Goal: Information Seeking & Learning: Understand process/instructions

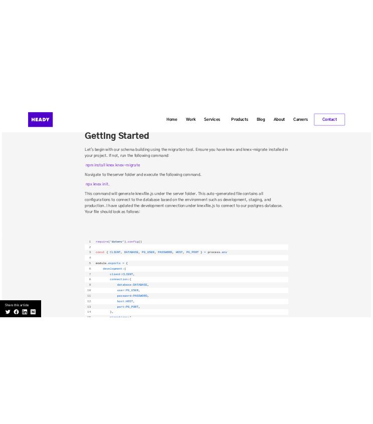
scroll to position [1104, 0]
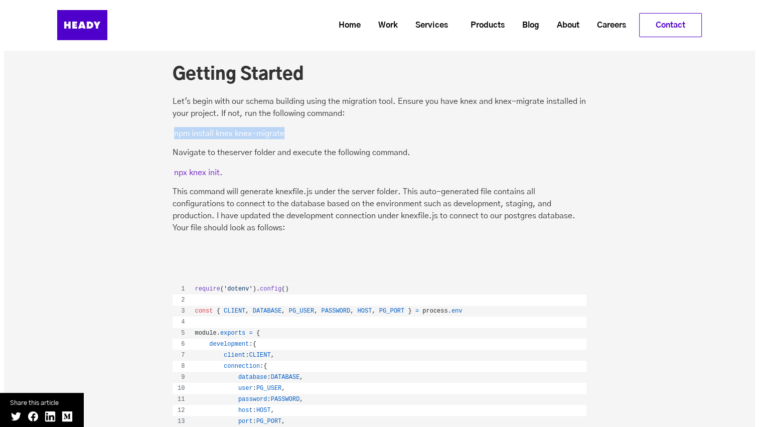
drag, startPoint x: 296, startPoint y: 132, endPoint x: 175, endPoint y: 132, distance: 121.4
click at [175, 132] on p "npm install knex knex-migrate" at bounding box center [380, 133] width 414 height 12
copy mark "npm install knex knex-migrate"
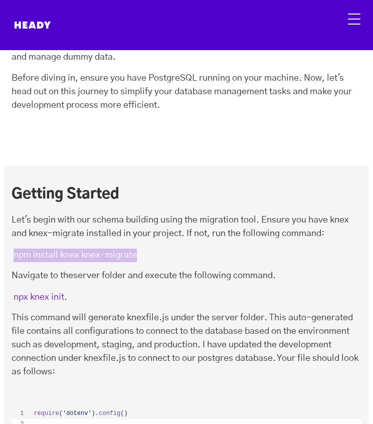
scroll to position [753, 0]
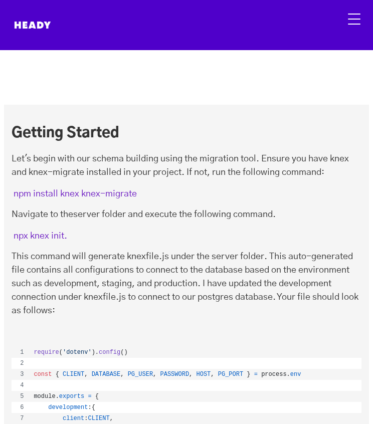
click at [147, 159] on p "Let's begin with our schema building using the migration tool. Ensure you have …" at bounding box center [187, 166] width 350 height 27
drag, startPoint x: 138, startPoint y: 195, endPoint x: 10, endPoint y: 196, distance: 129.0
click at [10, 196] on div "Getting Started Let's begin with our schema building using the migration tool. …" at bounding box center [186, 236] width 365 height 222
copy mark "npm install knex knex-migrate"
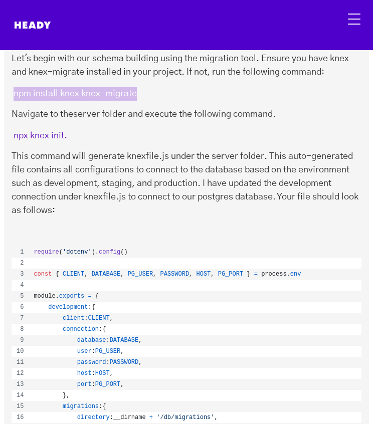
scroll to position [803, 0]
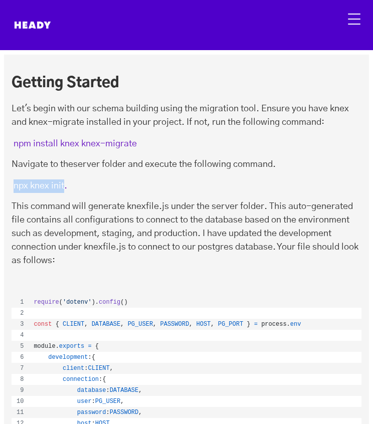
drag, startPoint x: 65, startPoint y: 184, endPoint x: 7, endPoint y: 187, distance: 58.3
click at [7, 187] on div "Getting Started Let's begin with our schema building using the migration tool. …" at bounding box center [186, 186] width 365 height 222
copy mark "npx knex init"
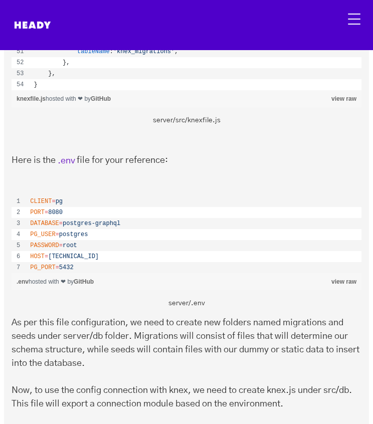
scroll to position [1555, 0]
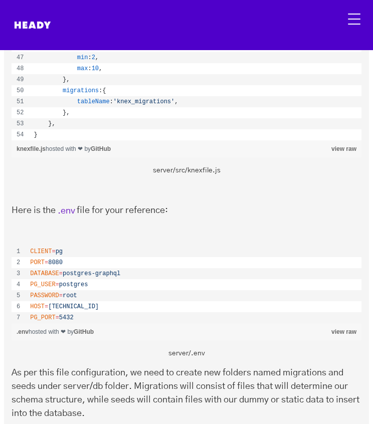
click at [345, 149] on link "view raw" at bounding box center [344, 149] width 25 height 7
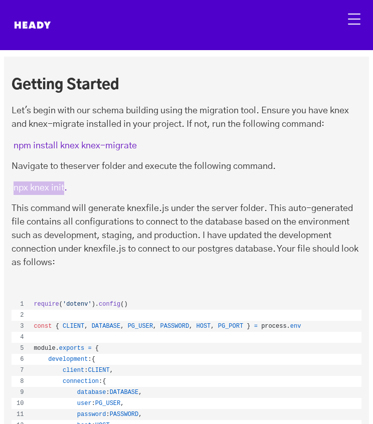
scroll to position [803, 0]
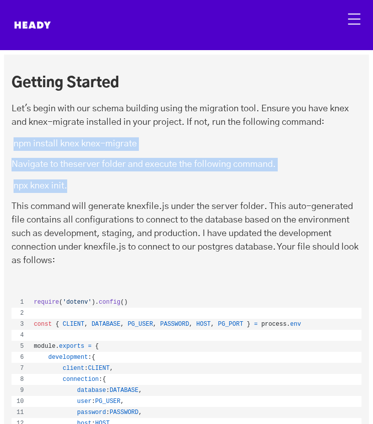
drag, startPoint x: 11, startPoint y: 135, endPoint x: 95, endPoint y: 180, distance: 95.2
click at [95, 180] on div "Getting Started Let's begin with our schema building using the migration tool. …" at bounding box center [187, 182] width 350 height 214
copy div "npm install knex knex-migrate Navigate to theserver folder and execute the foll…"
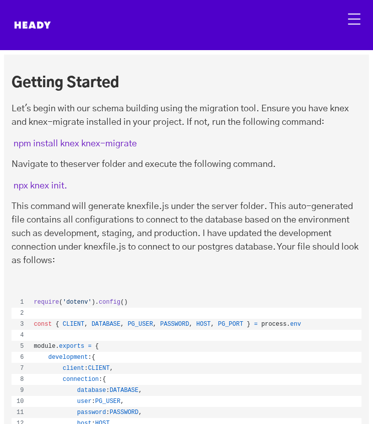
drag, startPoint x: 225, startPoint y: 234, endPoint x: 215, endPoint y: 225, distance: 13.5
click at [219, 228] on p "This command will generate knexfile.js under the server folder. This auto-gener…" at bounding box center [187, 234] width 350 height 68
drag, startPoint x: 149, startPoint y: 141, endPoint x: 6, endPoint y: 141, distance: 142.5
click at [6, 141] on div "Getting Started Let's begin with our schema building using the migration tool. …" at bounding box center [186, 186] width 365 height 222
copy mark "npm install knex knex-migrate"
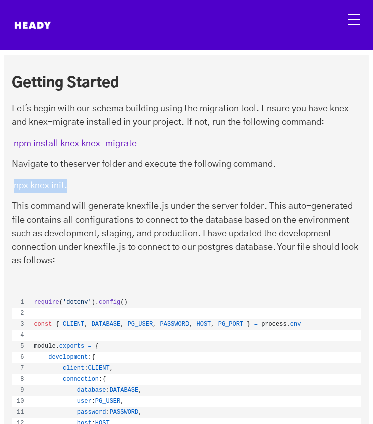
drag, startPoint x: 73, startPoint y: 184, endPoint x: 8, endPoint y: 189, distance: 65.4
click at [8, 189] on div "Getting Started Let's begin with our schema building using the migration tool. …" at bounding box center [186, 186] width 365 height 222
copy mark "npx knex init."
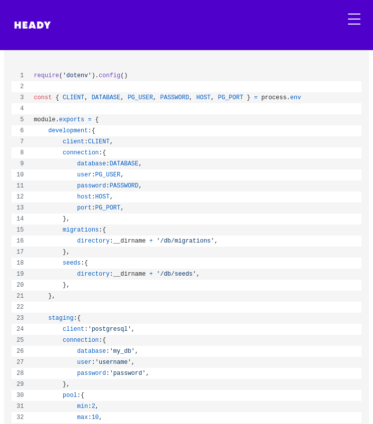
scroll to position [1054, 0]
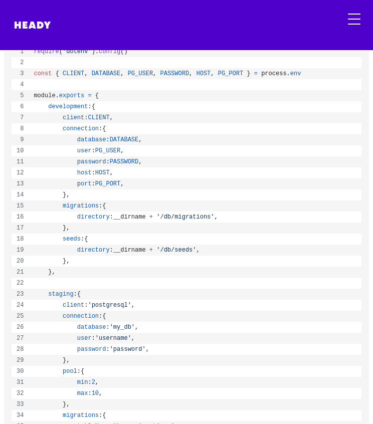
click at [283, 290] on td "staging : {" at bounding box center [195, 294] width 333 height 11
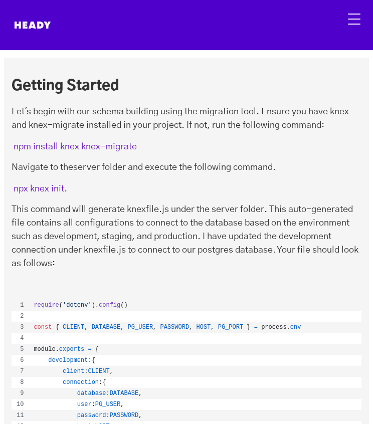
scroll to position [803, 0]
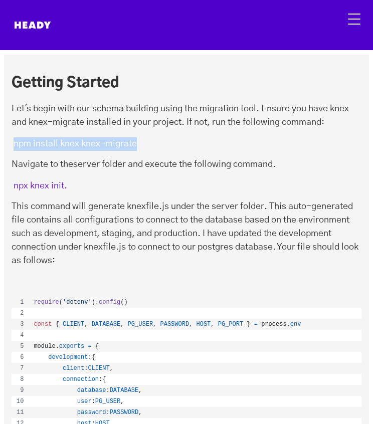
drag, startPoint x: 141, startPoint y: 147, endPoint x: 14, endPoint y: 147, distance: 127.4
click at [14, 147] on p "npm install knex knex-migrate" at bounding box center [187, 144] width 350 height 14
copy mark "npm install knex knex-migrate"
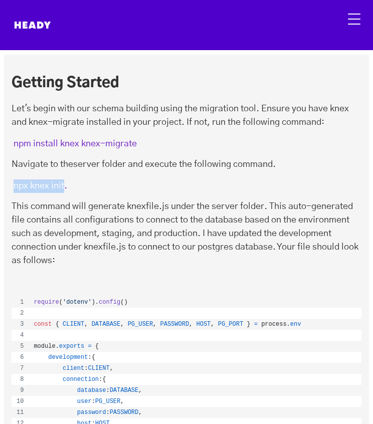
drag, startPoint x: 63, startPoint y: 184, endPoint x: 9, endPoint y: 183, distance: 54.2
click at [9, 183] on div "Getting Started Let's begin with our schema building using the migration tool. …" at bounding box center [186, 186] width 365 height 222
copy mark "npx knex init"
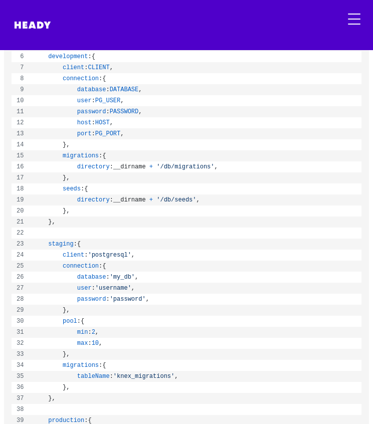
scroll to position [1003, 0]
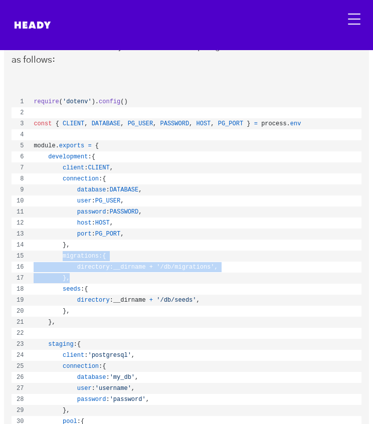
drag, startPoint x: 60, startPoint y: 256, endPoint x: 79, endPoint y: 275, distance: 26.6
click at [79, 275] on tbody "require ( 'dotenv' ) . config ( ) const { CLIENT , DATABASE , PG_USER , PASSWOR…" at bounding box center [187, 394] width 350 height 596
copy tbody "migrations : { directory : __dirname + '/db/migrations' , } ,"
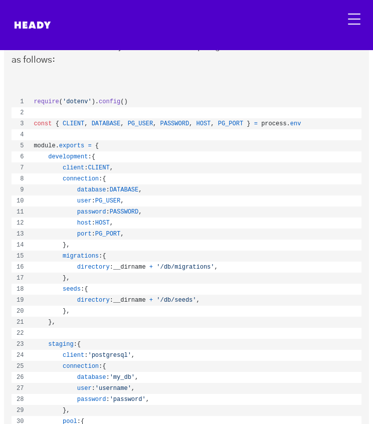
click at [165, 301] on span "'/db/seeds'" at bounding box center [177, 300] width 40 height 7
drag, startPoint x: 73, startPoint y: 267, endPoint x: 206, endPoint y: 269, distance: 133.5
click at [206, 269] on td "directory : __dirname + '/db/migrations' ," at bounding box center [195, 267] width 333 height 11
copy td "directory : __dirname + '/db/migrations' ,"
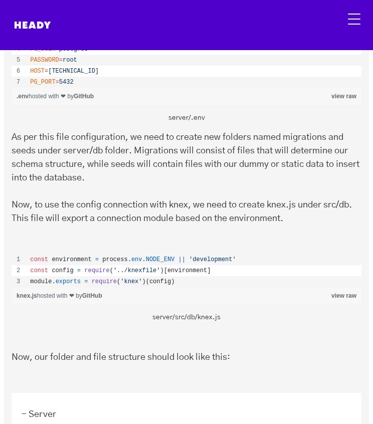
scroll to position [1806, 0]
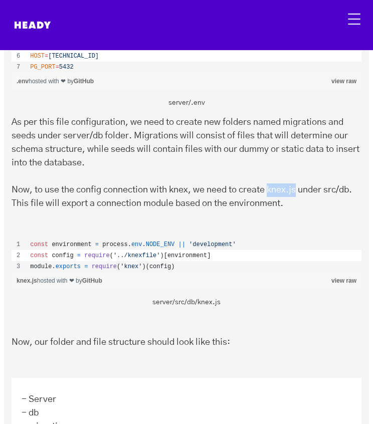
drag, startPoint x: 299, startPoint y: 191, endPoint x: 272, endPoint y: 192, distance: 27.1
click at [272, 192] on p "As per this file configuration, we need to create new folders named migrations …" at bounding box center [187, 163] width 350 height 95
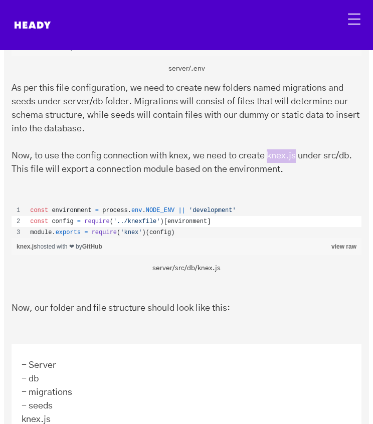
scroll to position [1856, 0]
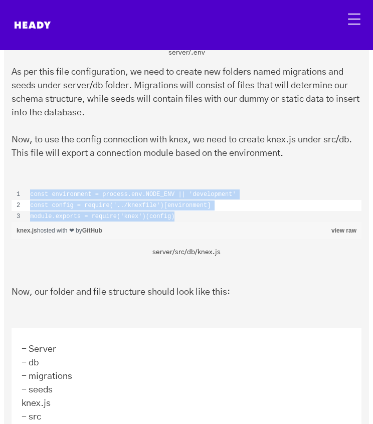
drag, startPoint x: 173, startPoint y: 218, endPoint x: 31, endPoint y: 195, distance: 143.9
click at [31, 195] on tbody "const environment = process . env . NODE_ENV || 'development' const config = re…" at bounding box center [187, 205] width 350 height 33
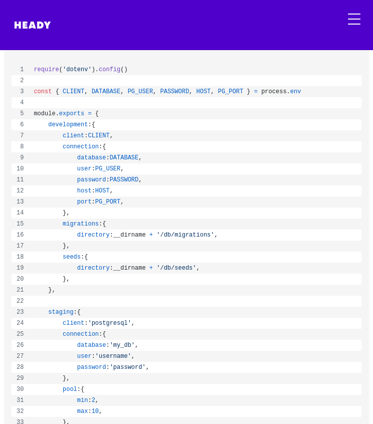
scroll to position [1003, 0]
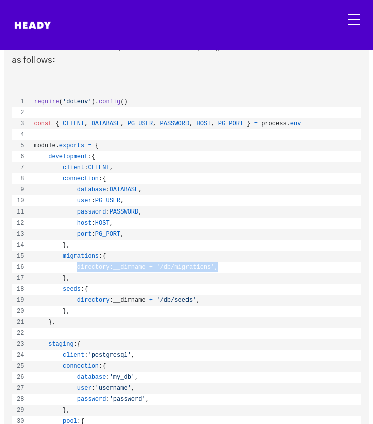
drag, startPoint x: 210, startPoint y: 269, endPoint x: 73, endPoint y: 267, distance: 137.0
click at [73, 267] on td "directory : __dirname + '/db/migrations' ," at bounding box center [195, 267] width 333 height 11
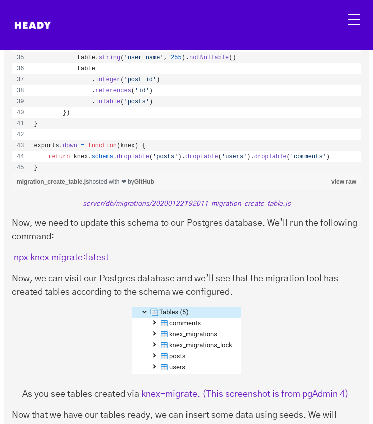
scroll to position [3010, 0]
